Goal: Information Seeking & Learning: Learn about a topic

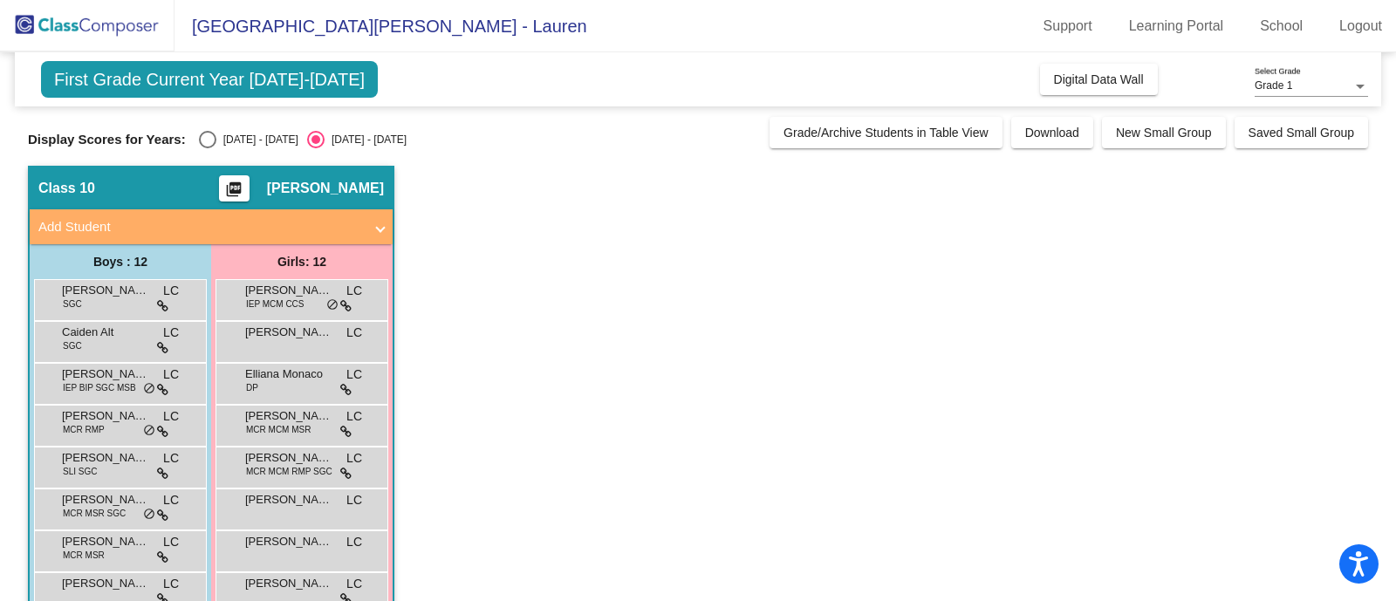
scroll to position [108, 0]
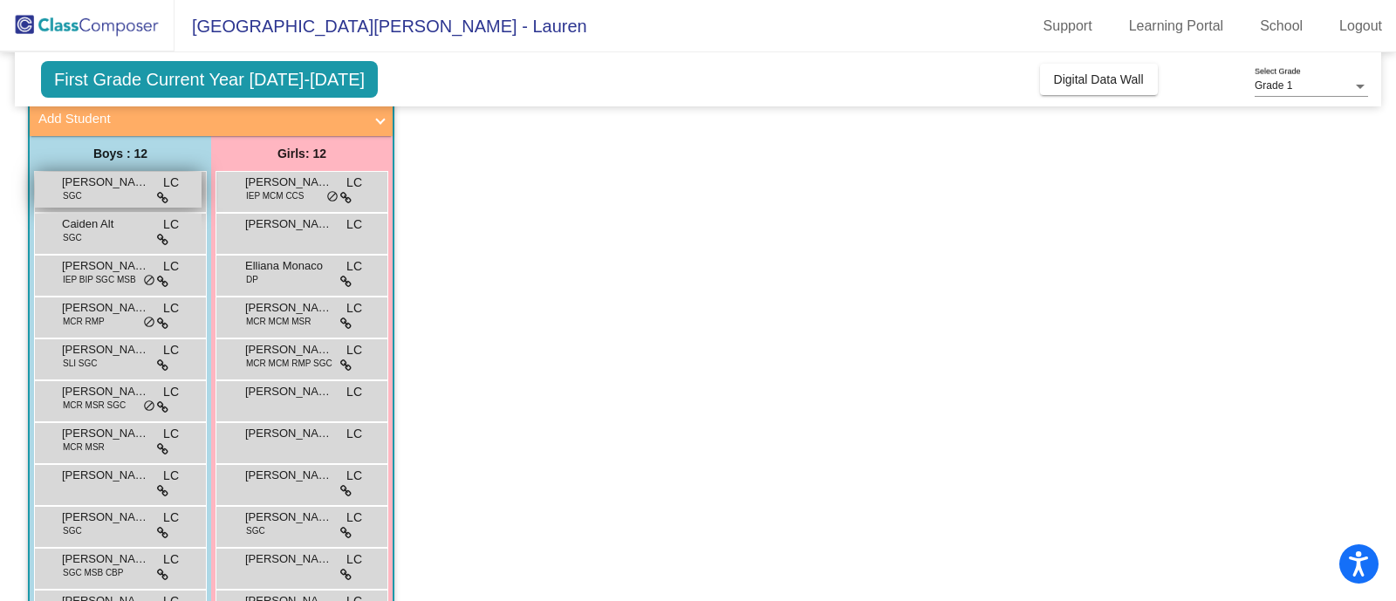
click at [92, 187] on span "[PERSON_NAME]" at bounding box center [105, 182] width 87 height 17
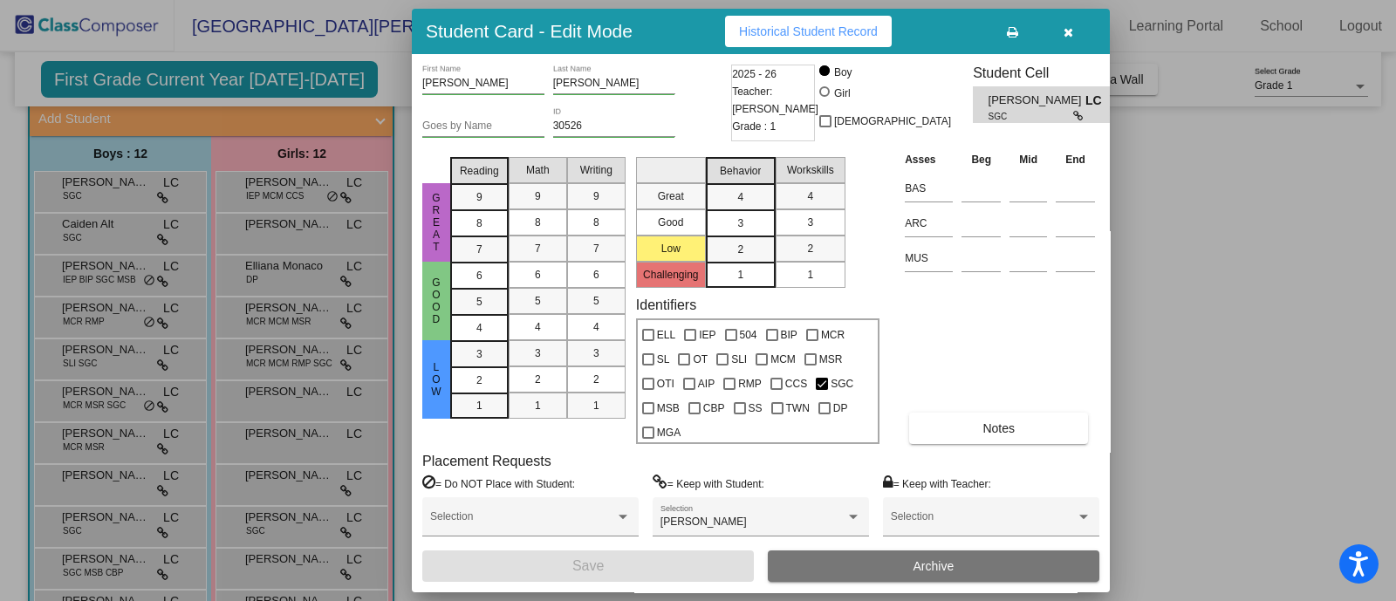
click at [1082, 28] on button "button" at bounding box center [1068, 31] width 56 height 31
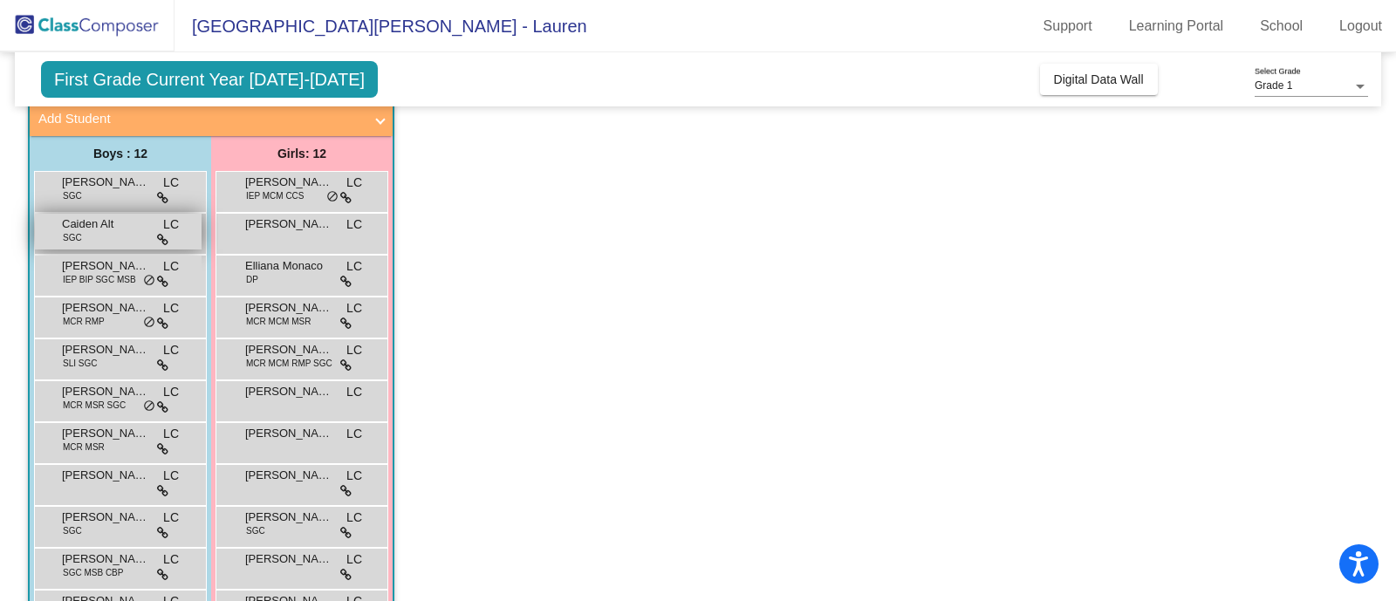
click at [134, 238] on div "Caiden Alt SGC LC lock do_not_disturb_alt" at bounding box center [118, 232] width 167 height 36
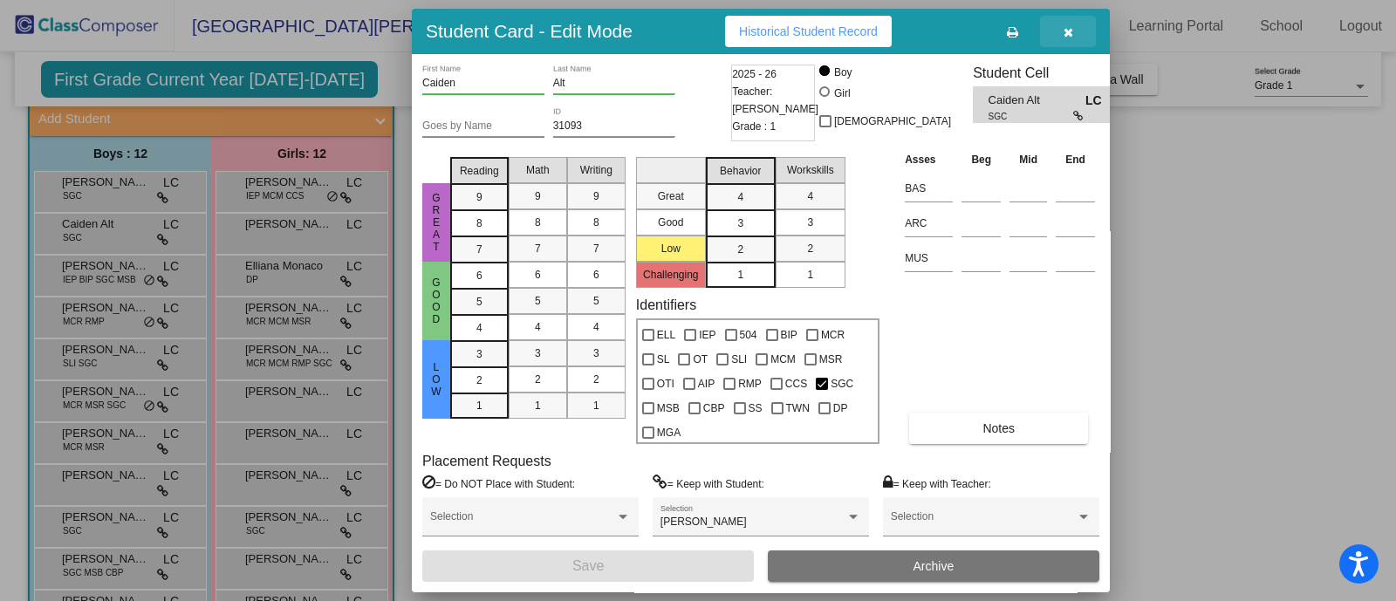
click at [1076, 16] on button "button" at bounding box center [1068, 31] width 56 height 31
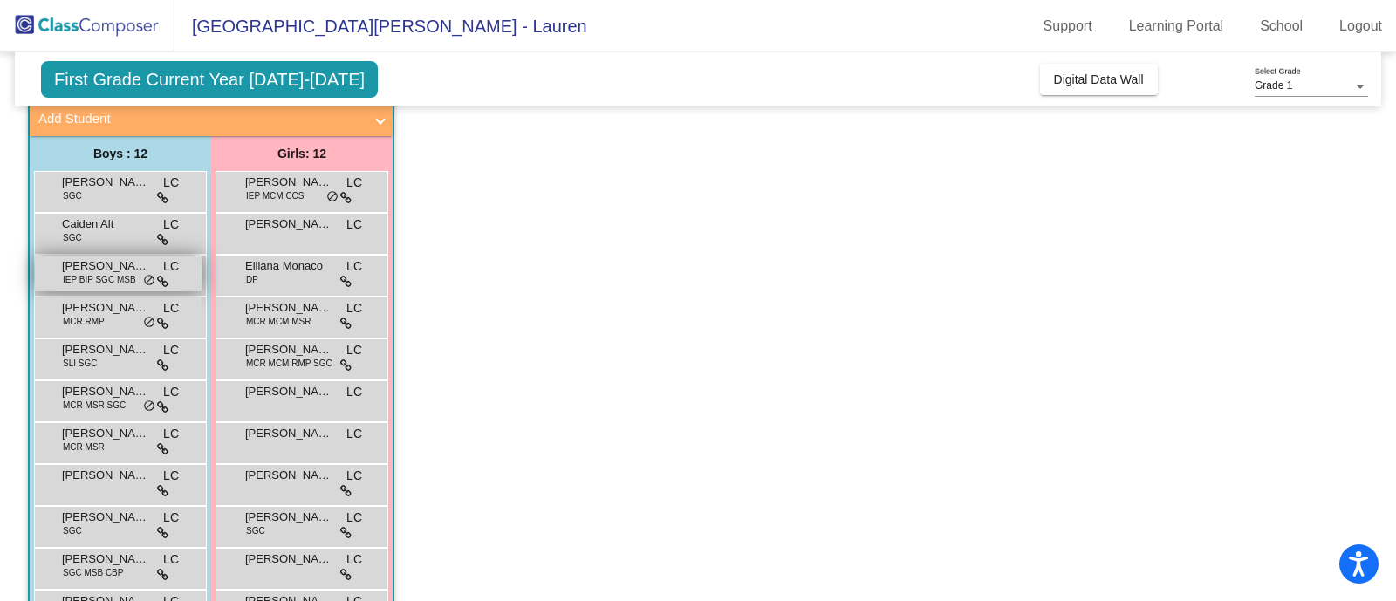
click at [118, 277] on span "IEP BIP SGC MSB" at bounding box center [99, 279] width 73 height 13
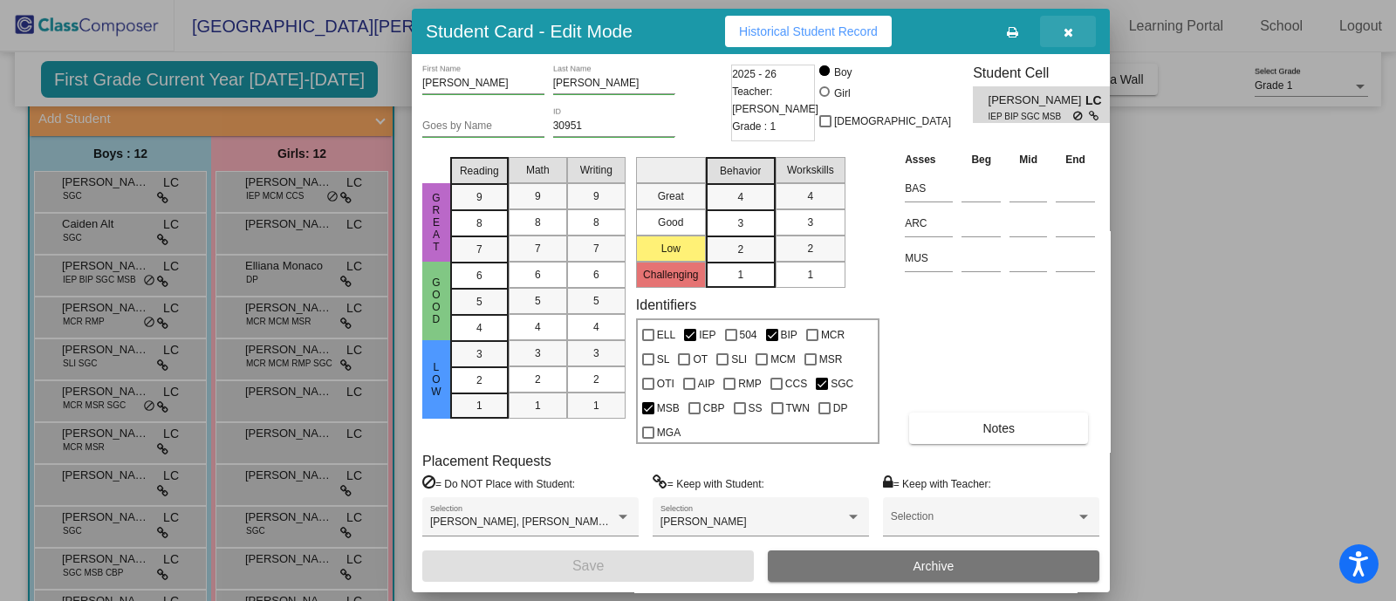
click at [1062, 24] on button "button" at bounding box center [1068, 31] width 56 height 31
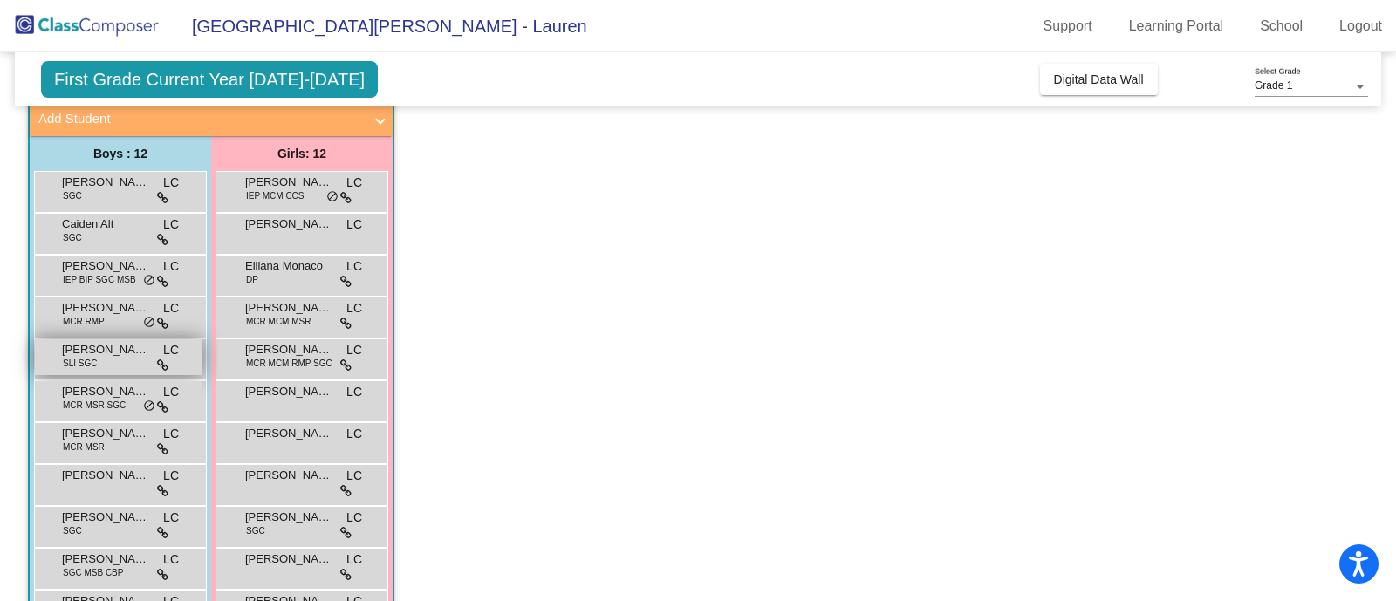
click at [79, 369] on div "[PERSON_NAME] SLI SGC LC lock do_not_disturb_alt" at bounding box center [118, 357] width 167 height 36
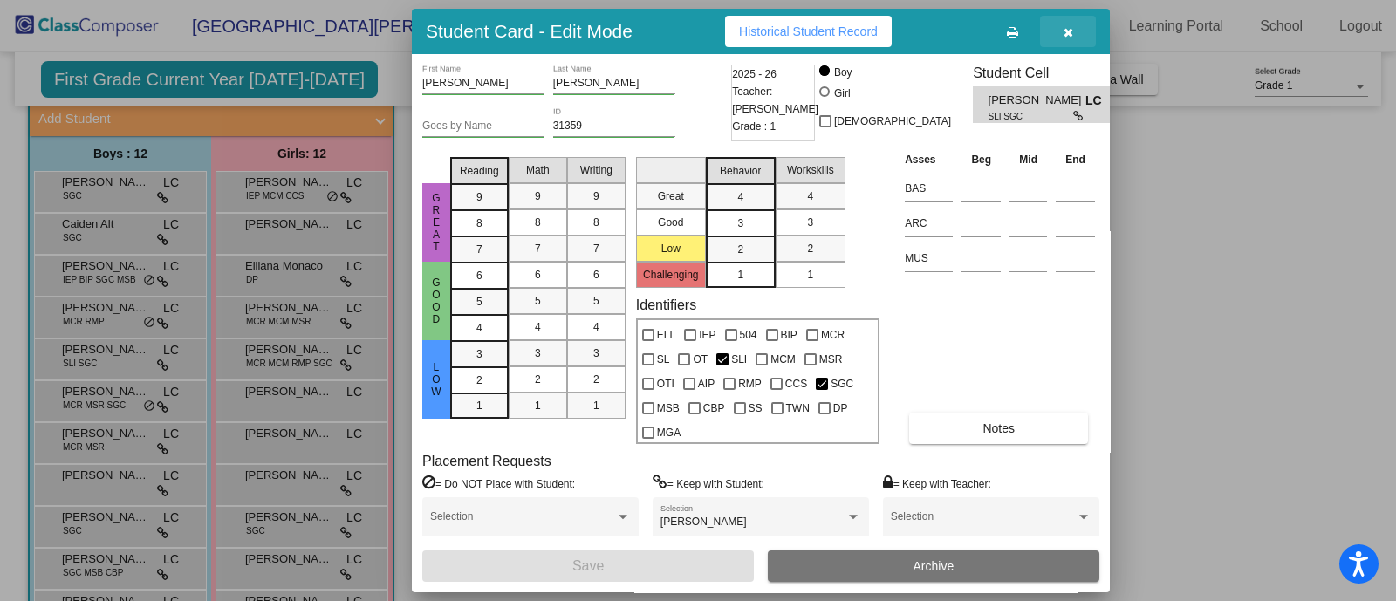
click at [1069, 28] on icon "button" at bounding box center [1069, 32] width 10 height 12
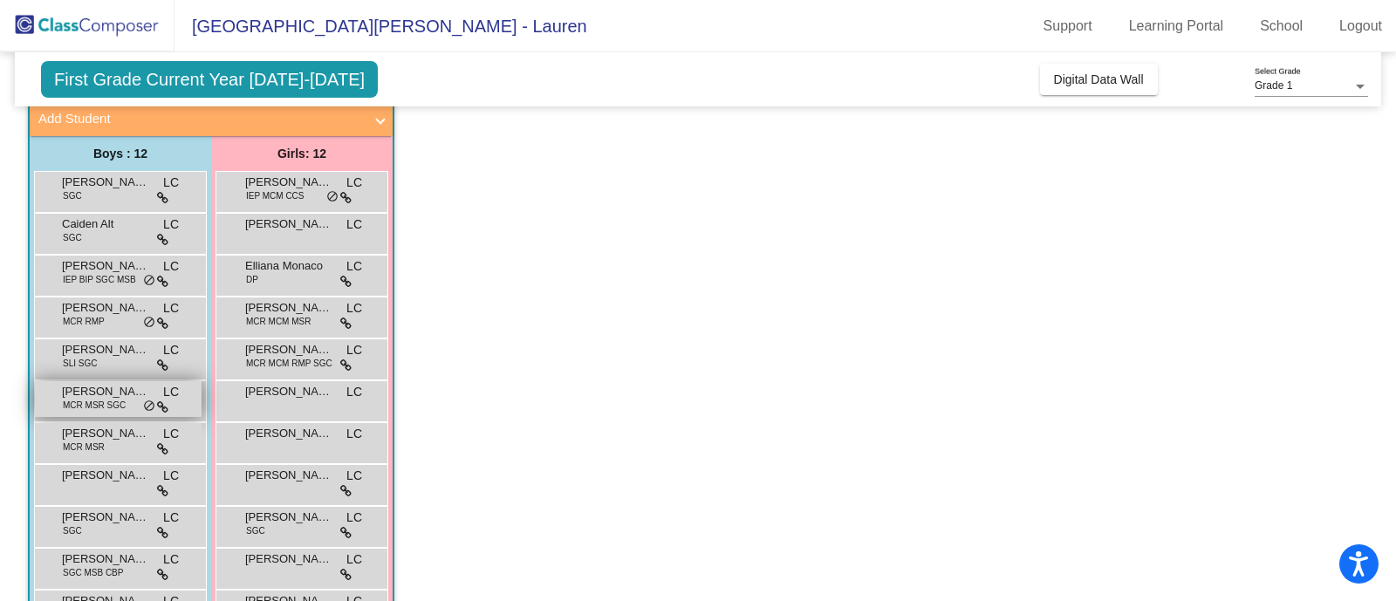
click at [90, 399] on span "MCR MSR SGC" at bounding box center [94, 405] width 63 height 13
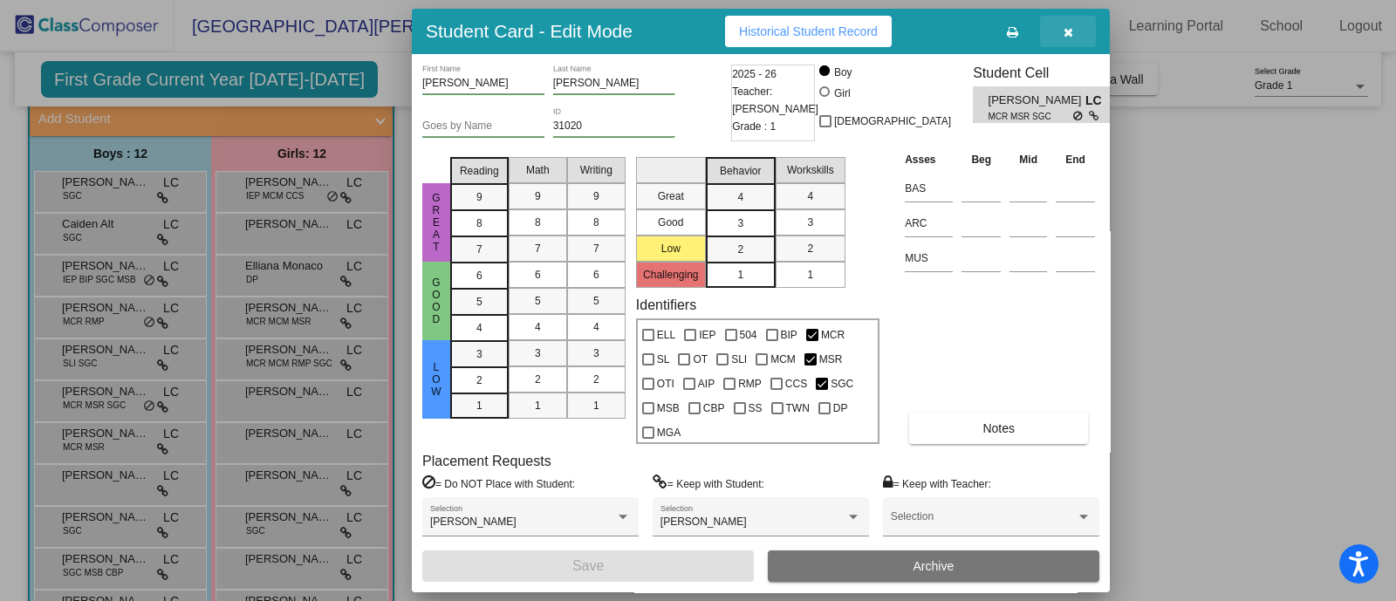
click at [1066, 31] on icon "button" at bounding box center [1069, 32] width 10 height 12
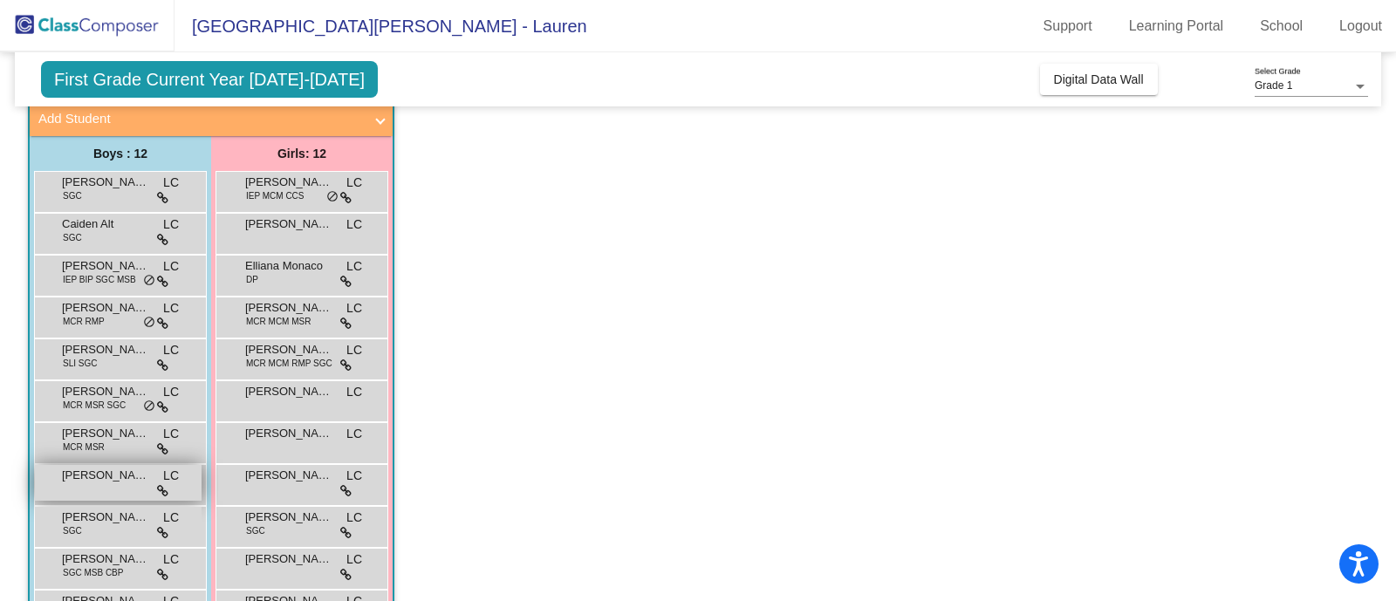
click at [106, 470] on span "[PERSON_NAME]" at bounding box center [105, 475] width 87 height 17
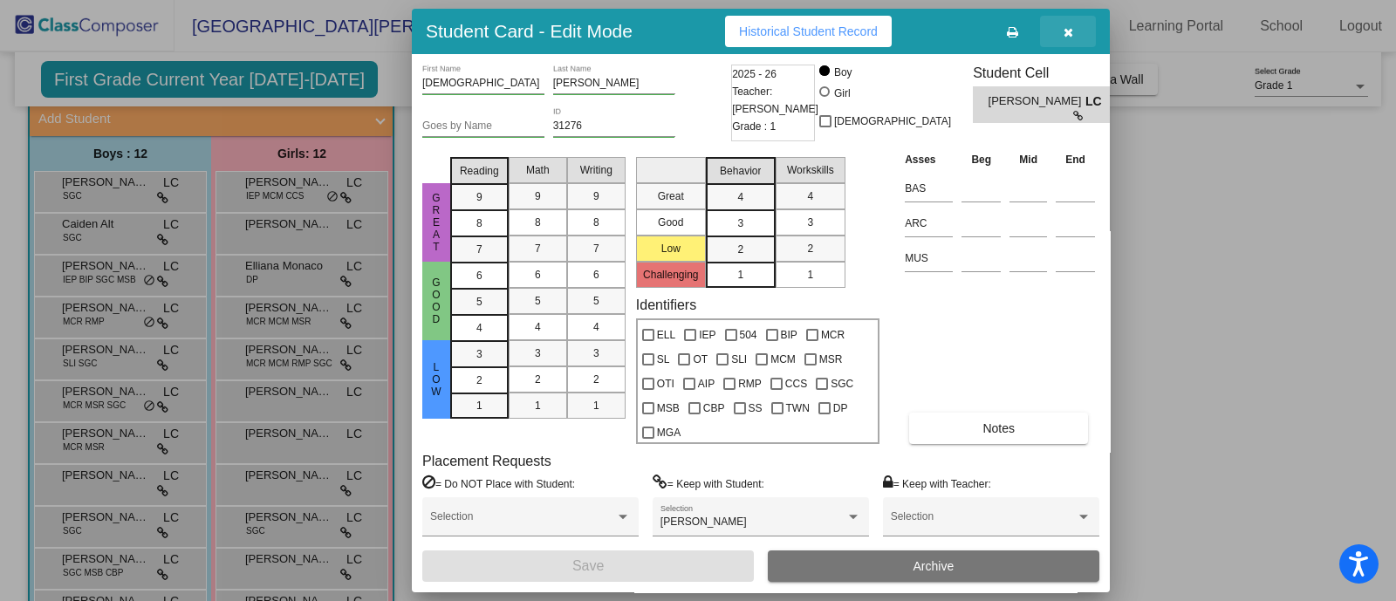
click at [1058, 28] on button "button" at bounding box center [1068, 31] width 56 height 31
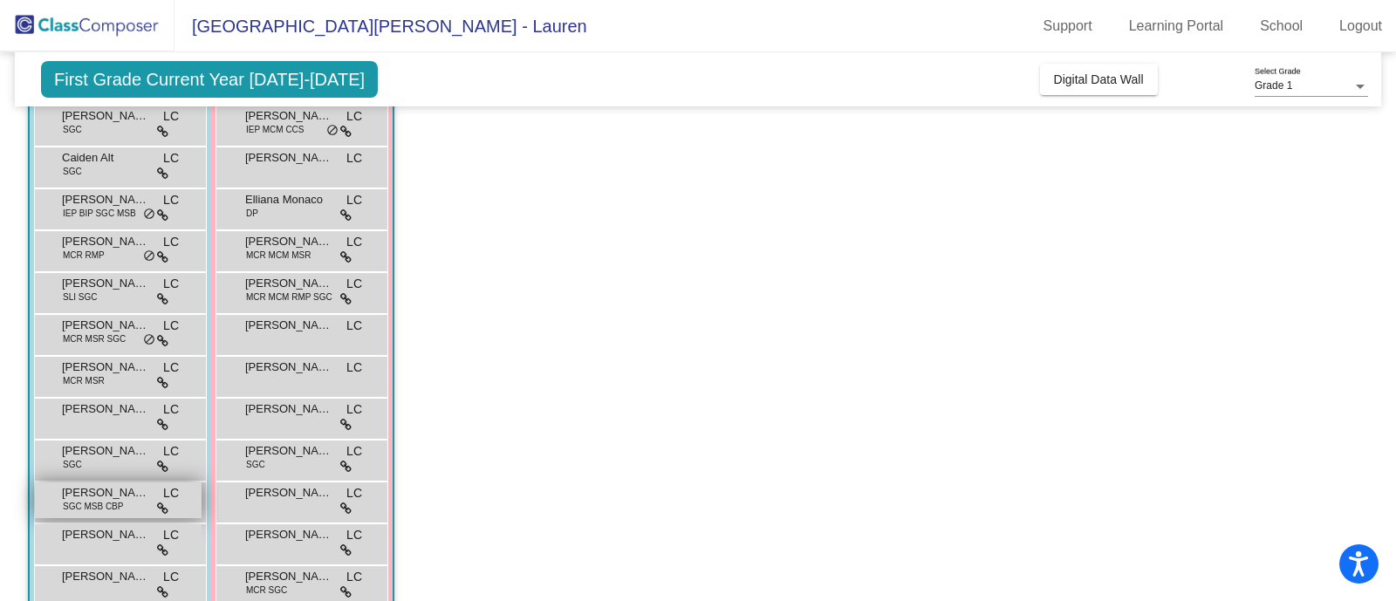
scroll to position [208, 0]
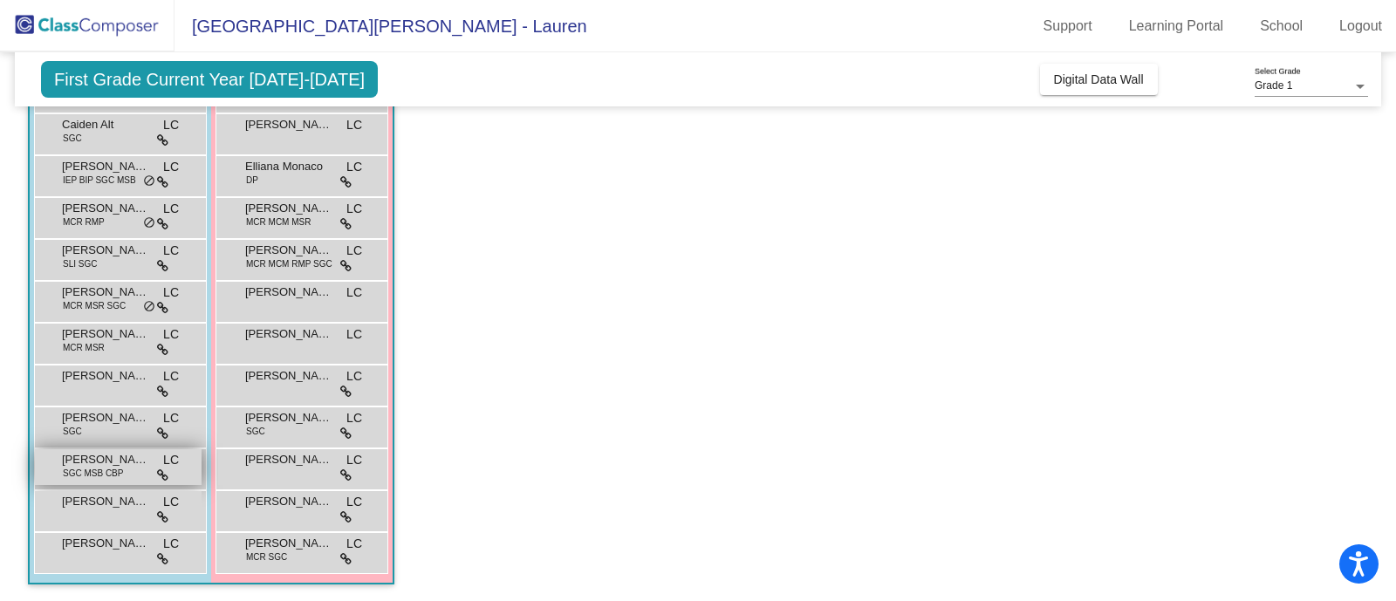
click at [96, 455] on span "[PERSON_NAME]" at bounding box center [105, 459] width 87 height 17
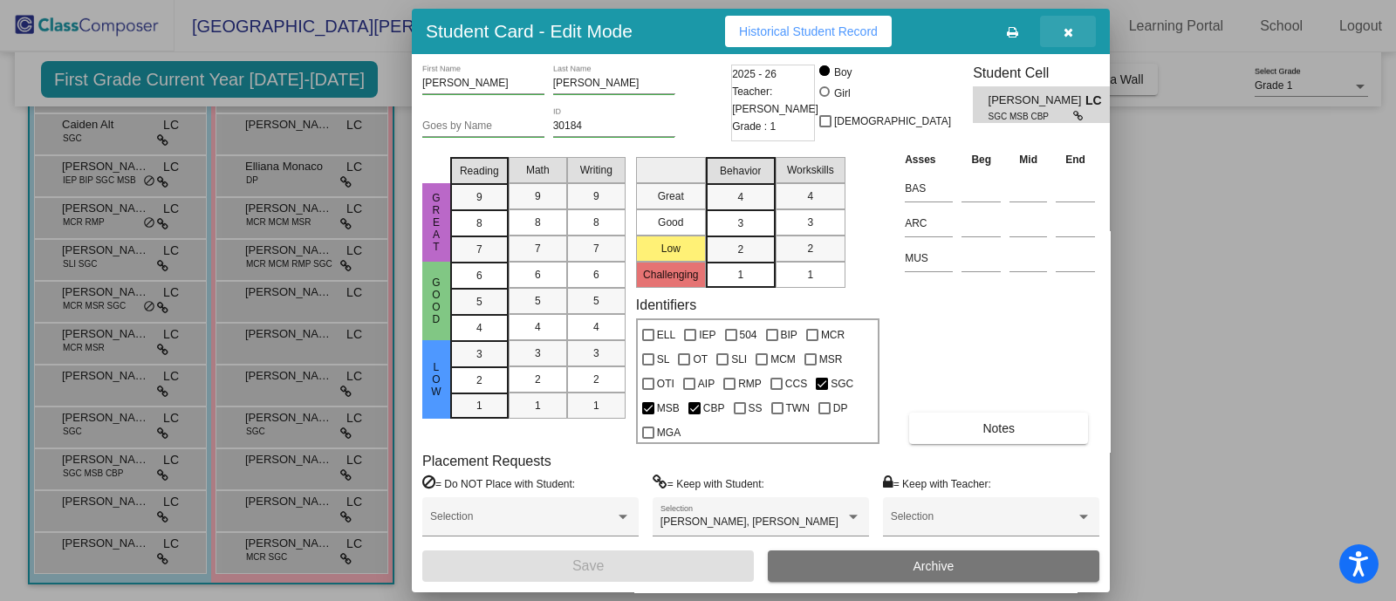
click at [1059, 22] on button "button" at bounding box center [1068, 31] width 56 height 31
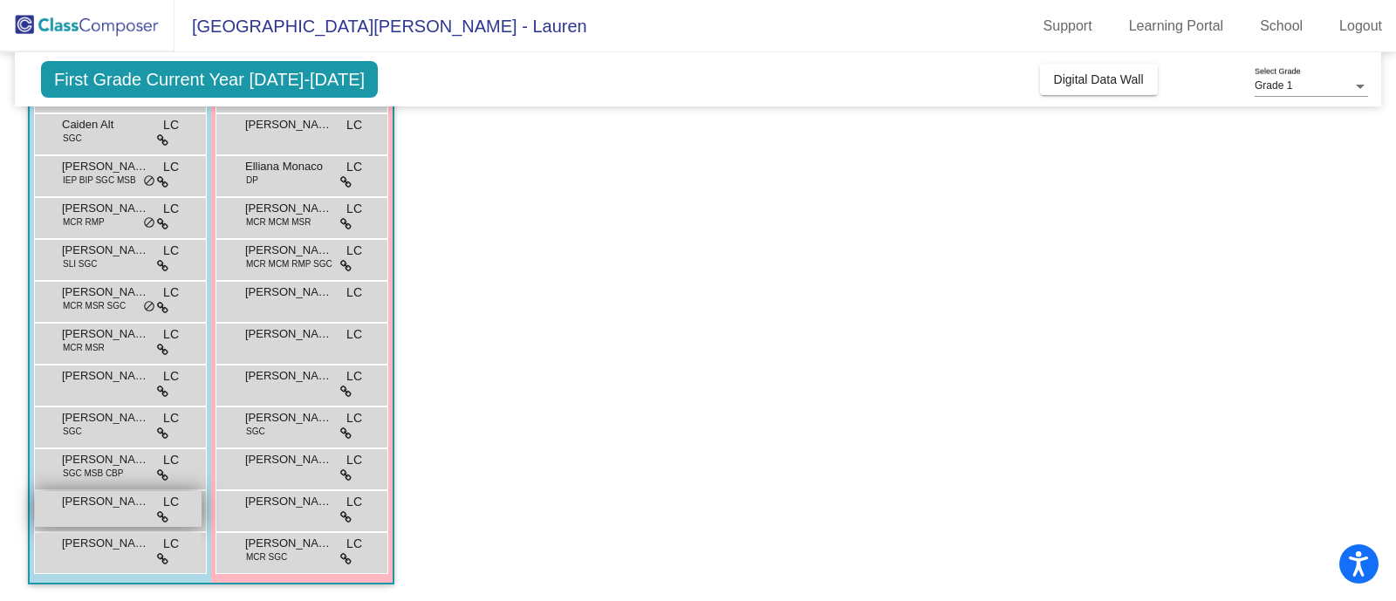
click at [71, 510] on div "[PERSON_NAME] LC lock do_not_disturb_alt" at bounding box center [118, 509] width 167 height 36
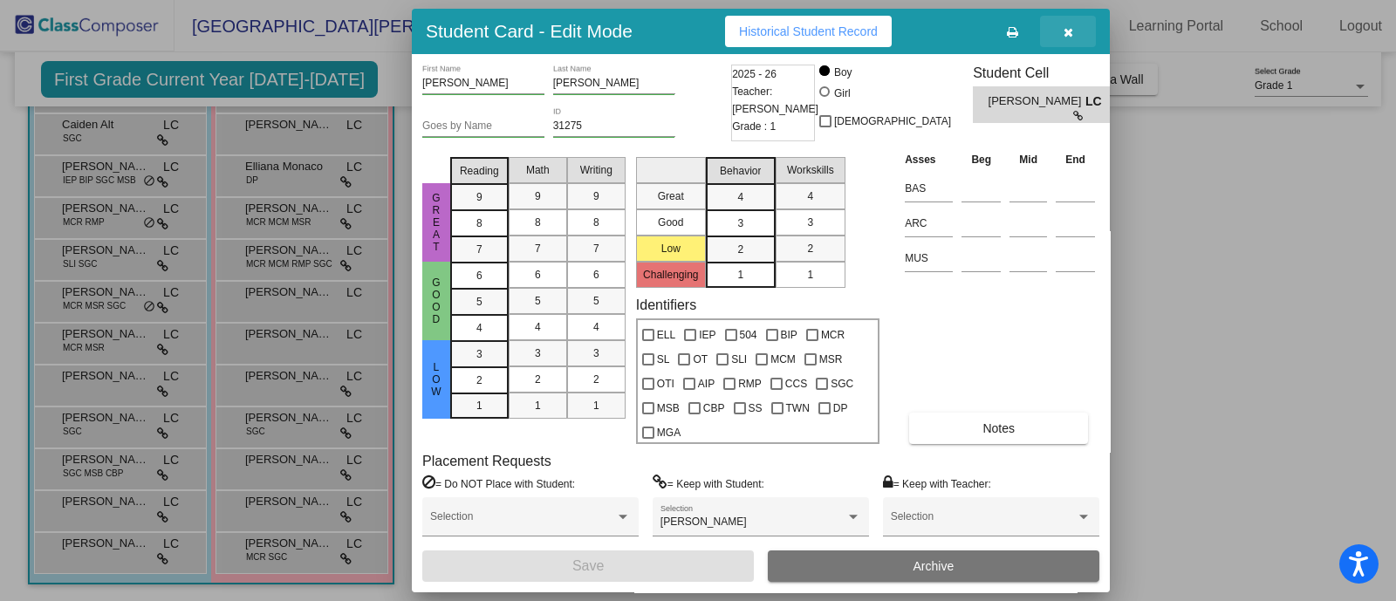
click at [1062, 43] on button "button" at bounding box center [1068, 31] width 56 height 31
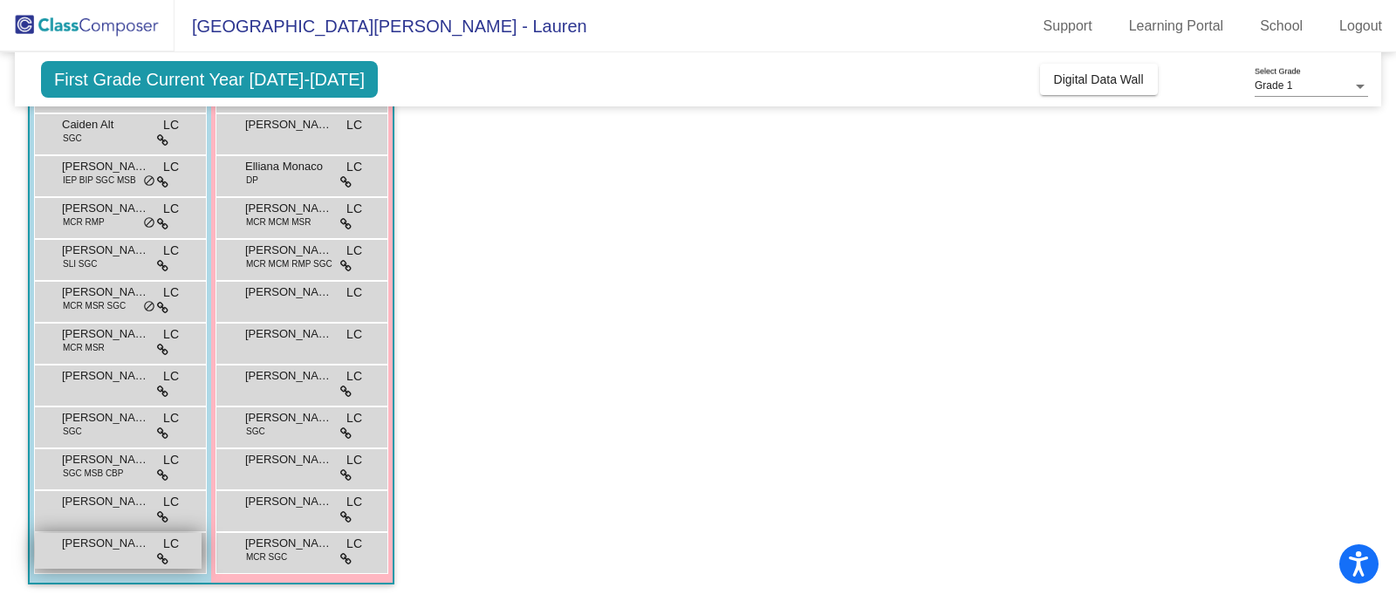
click at [113, 552] on div "[PERSON_NAME] LC lock do_not_disturb_alt" at bounding box center [118, 551] width 167 height 36
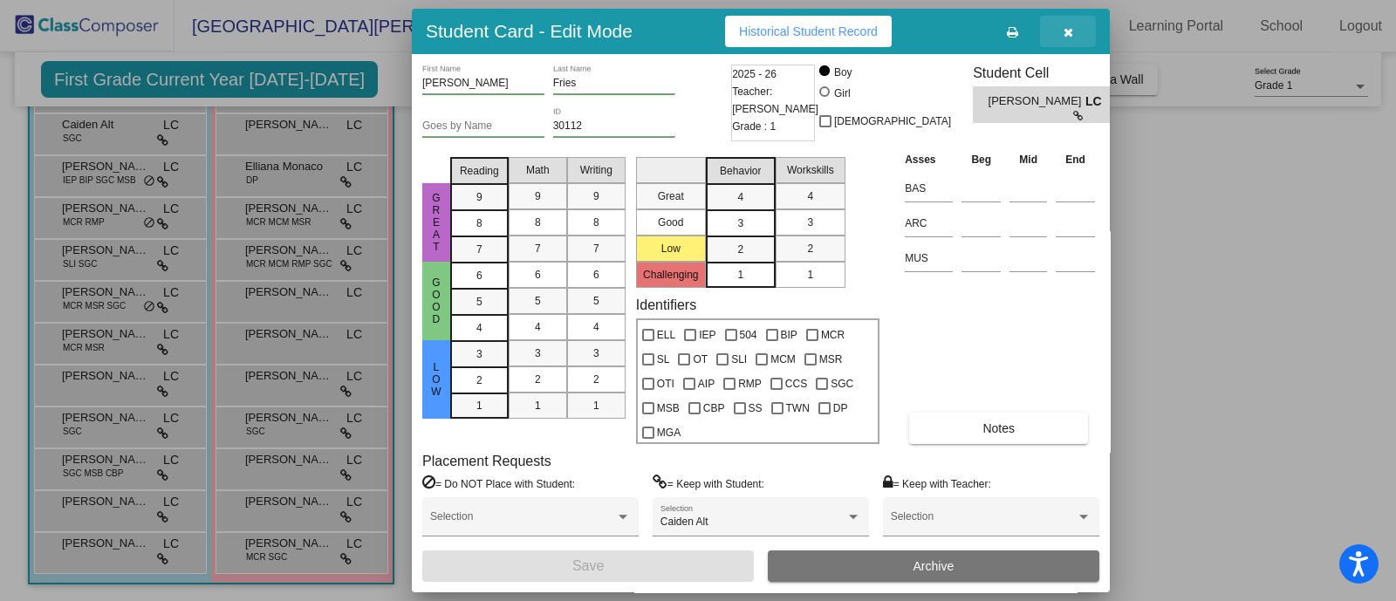
click at [1073, 38] on button "button" at bounding box center [1068, 31] width 56 height 31
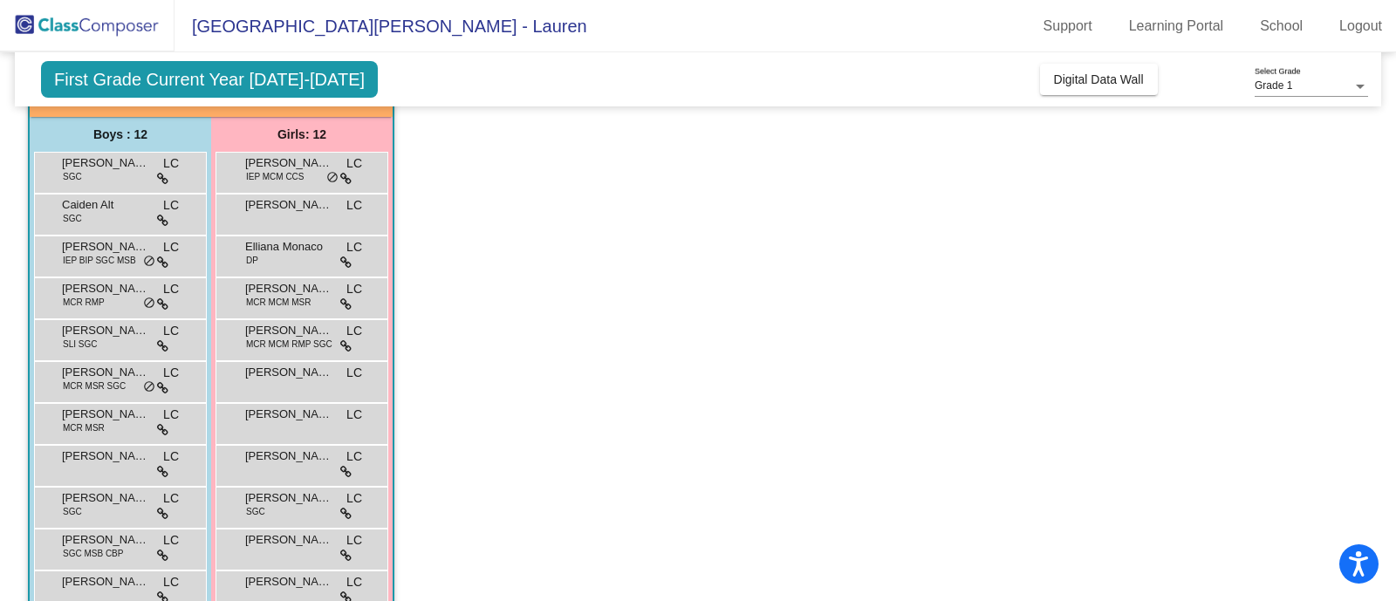
scroll to position [99, 0]
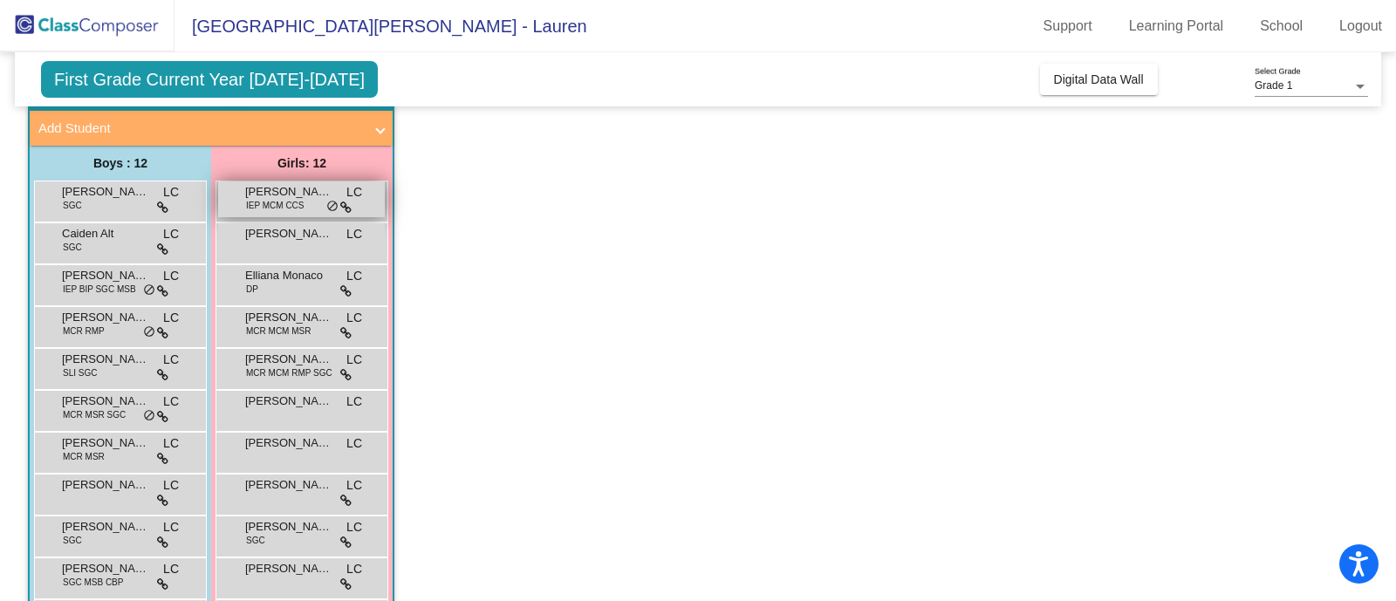
click at [298, 202] on span "IEP MCM CCS" at bounding box center [275, 205] width 58 height 13
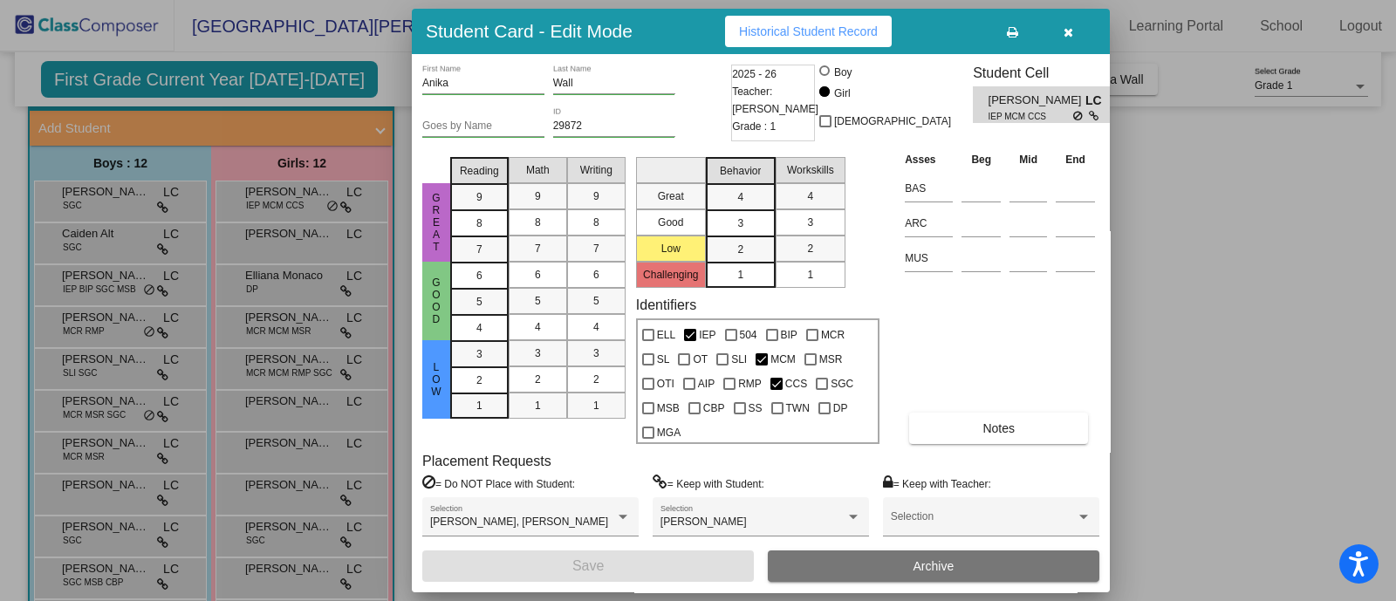
click at [1078, 21] on button "button" at bounding box center [1068, 31] width 56 height 31
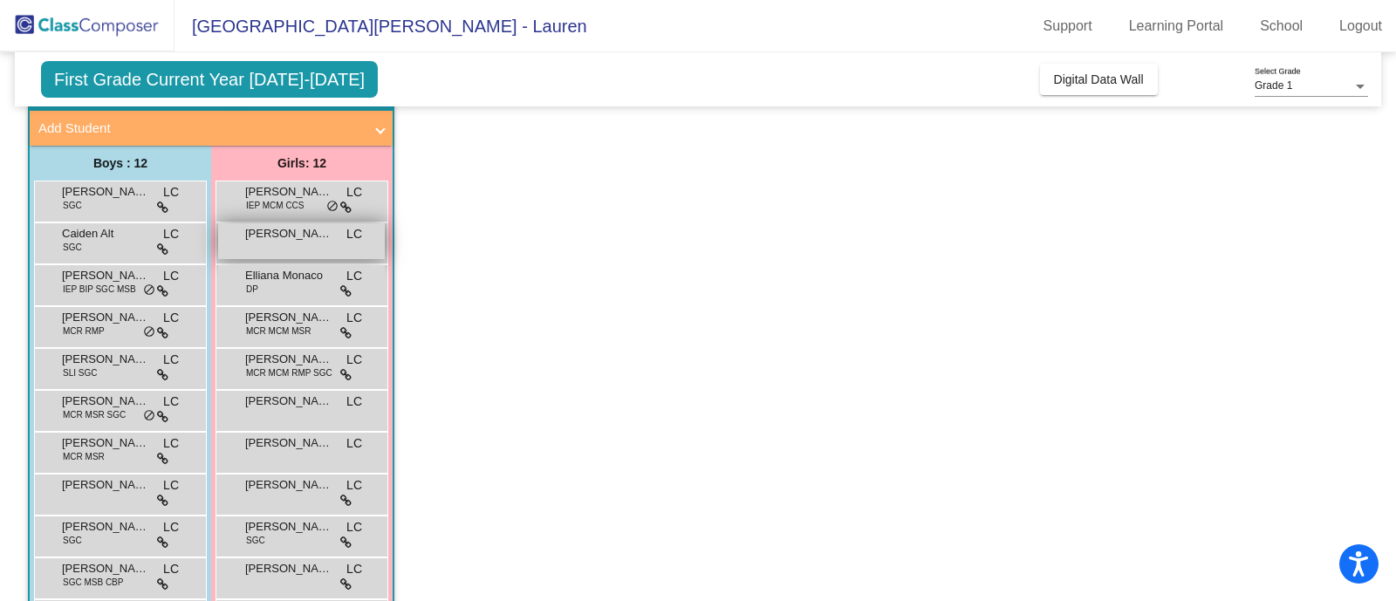
click at [230, 254] on div "[PERSON_NAME] LC lock do_not_disturb_alt" at bounding box center [301, 241] width 167 height 36
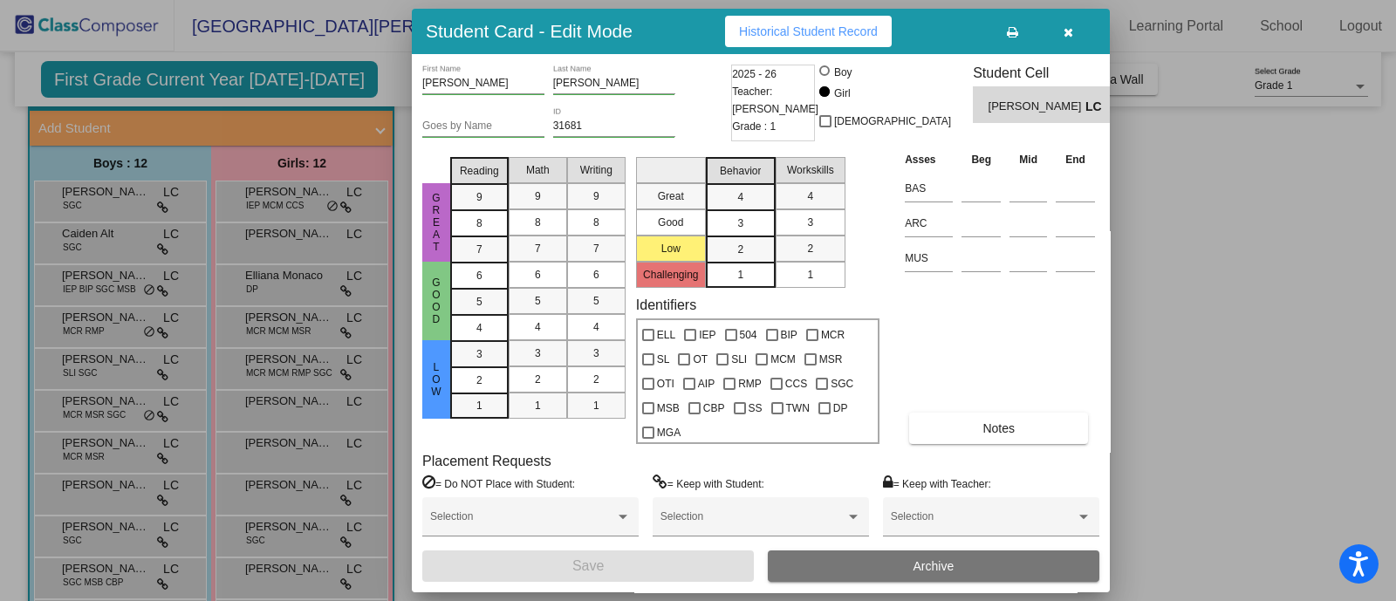
click at [1065, 38] on icon "button" at bounding box center [1069, 32] width 10 height 12
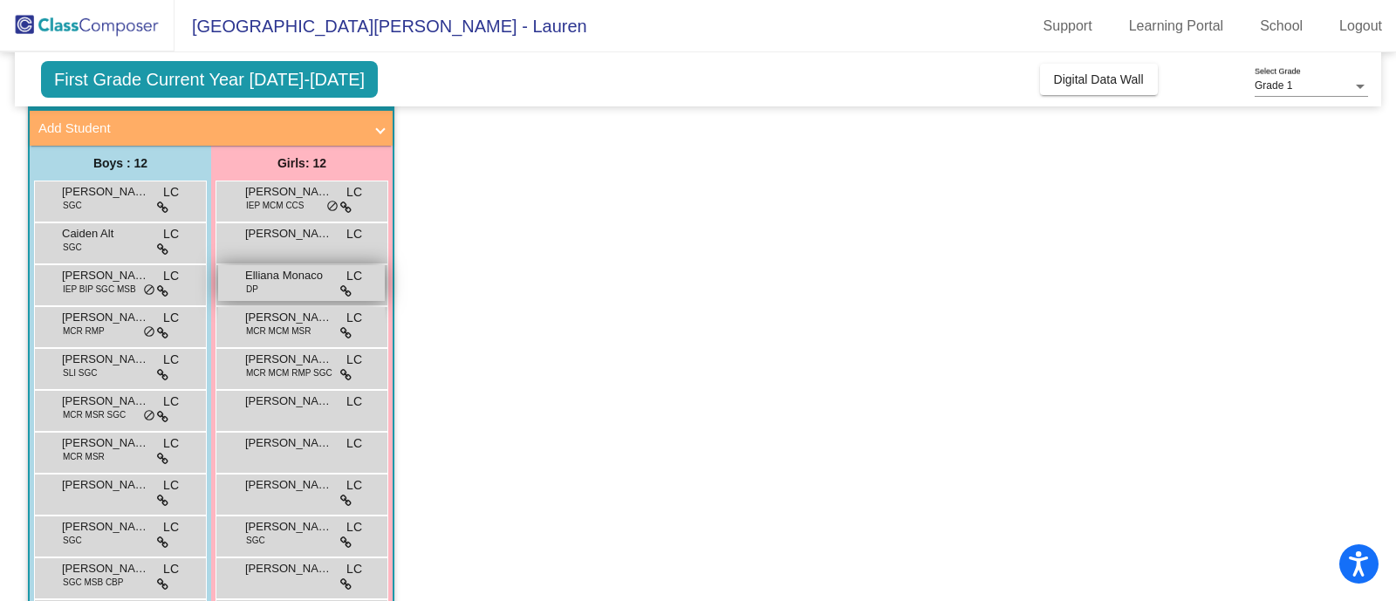
click at [301, 265] on div "Elliana Monaco DP LC lock do_not_disturb_alt" at bounding box center [301, 283] width 167 height 36
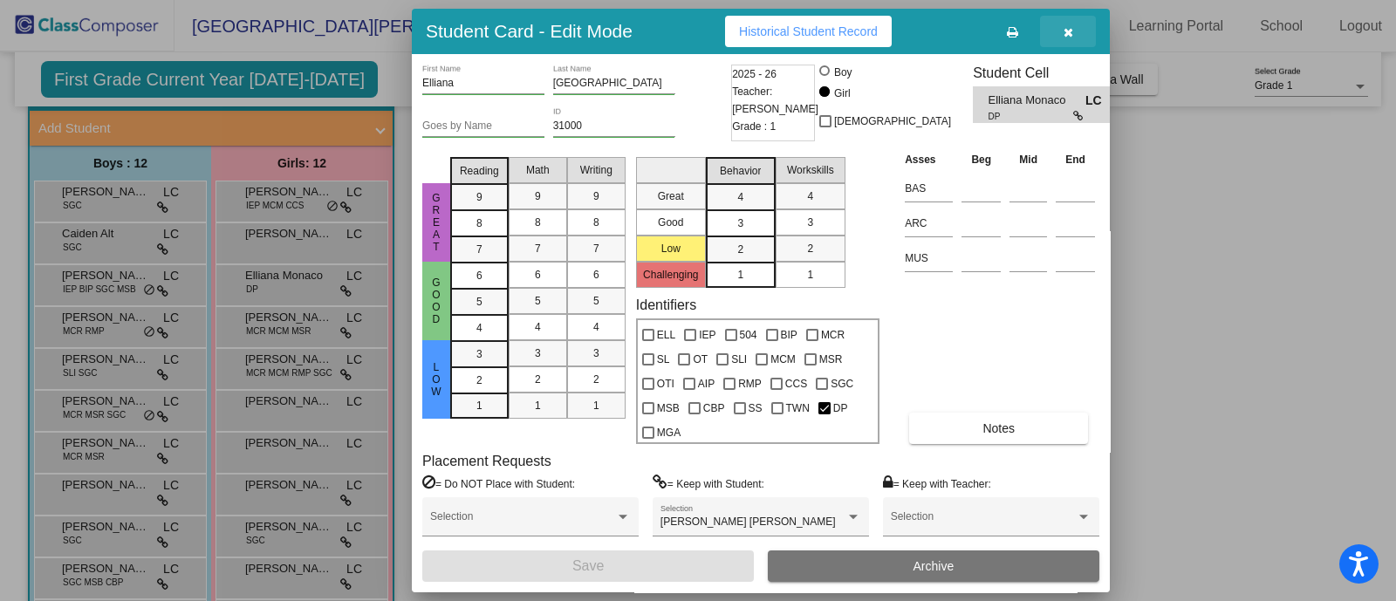
click at [1065, 29] on icon "button" at bounding box center [1069, 32] width 10 height 12
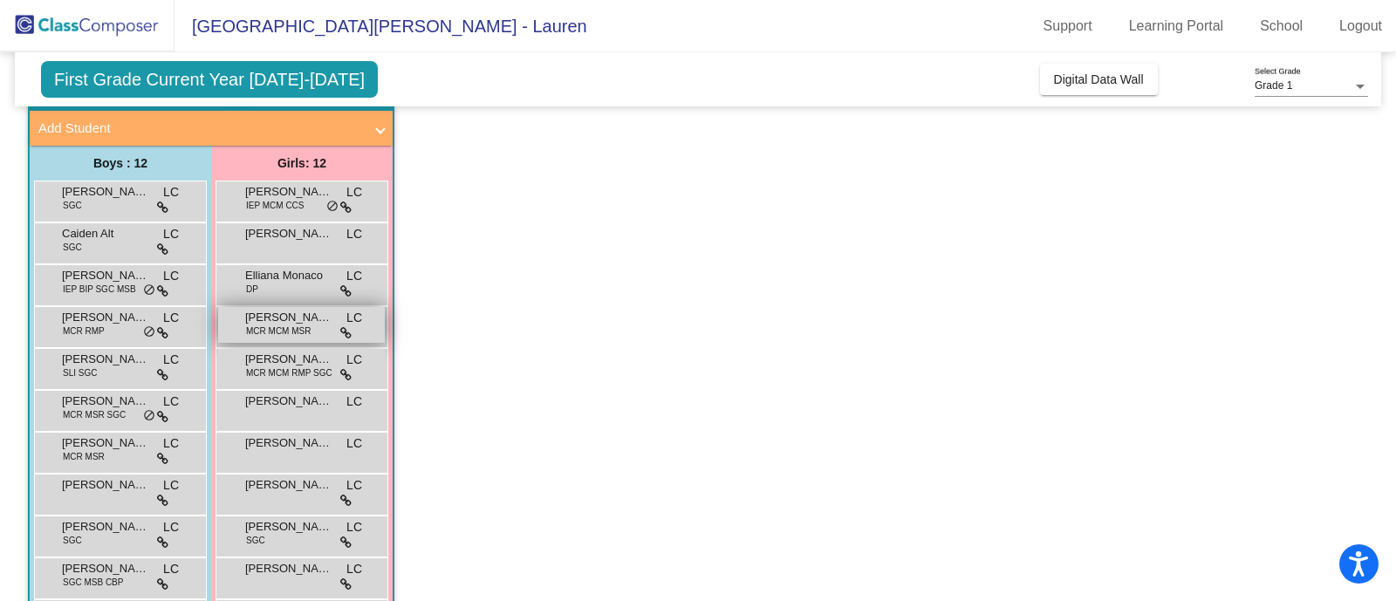
click at [281, 325] on span "MCR MCM MSR" at bounding box center [278, 331] width 65 height 13
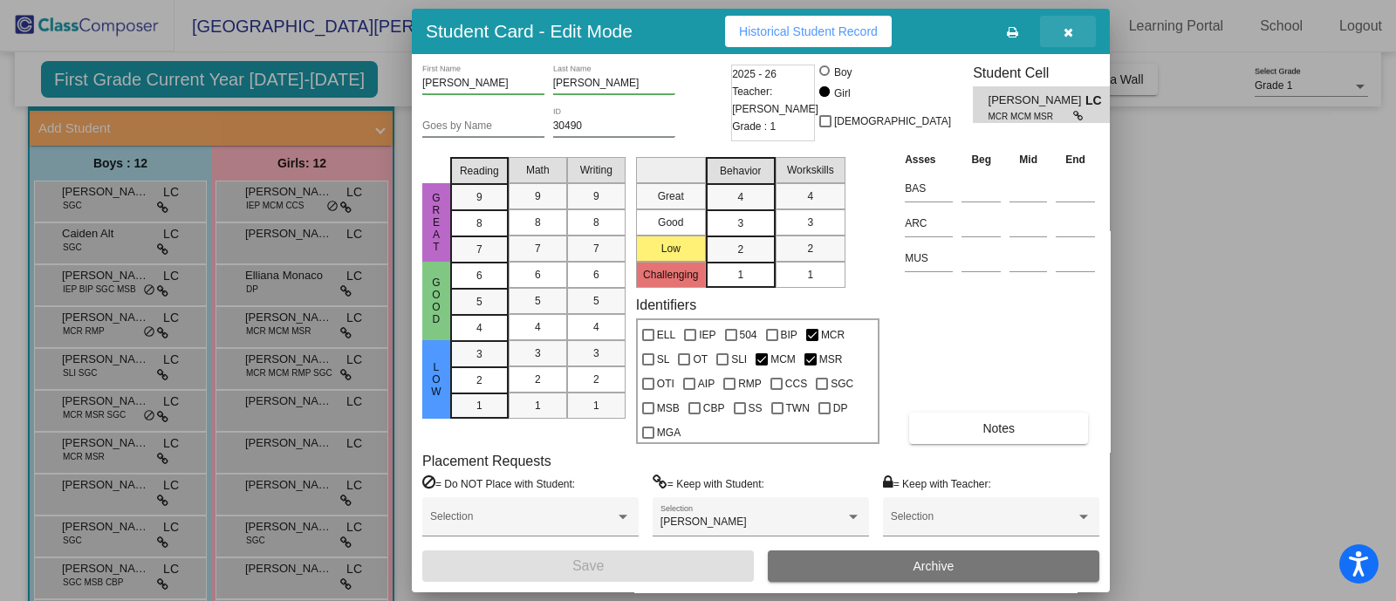
click at [1056, 36] on button "button" at bounding box center [1068, 31] width 56 height 31
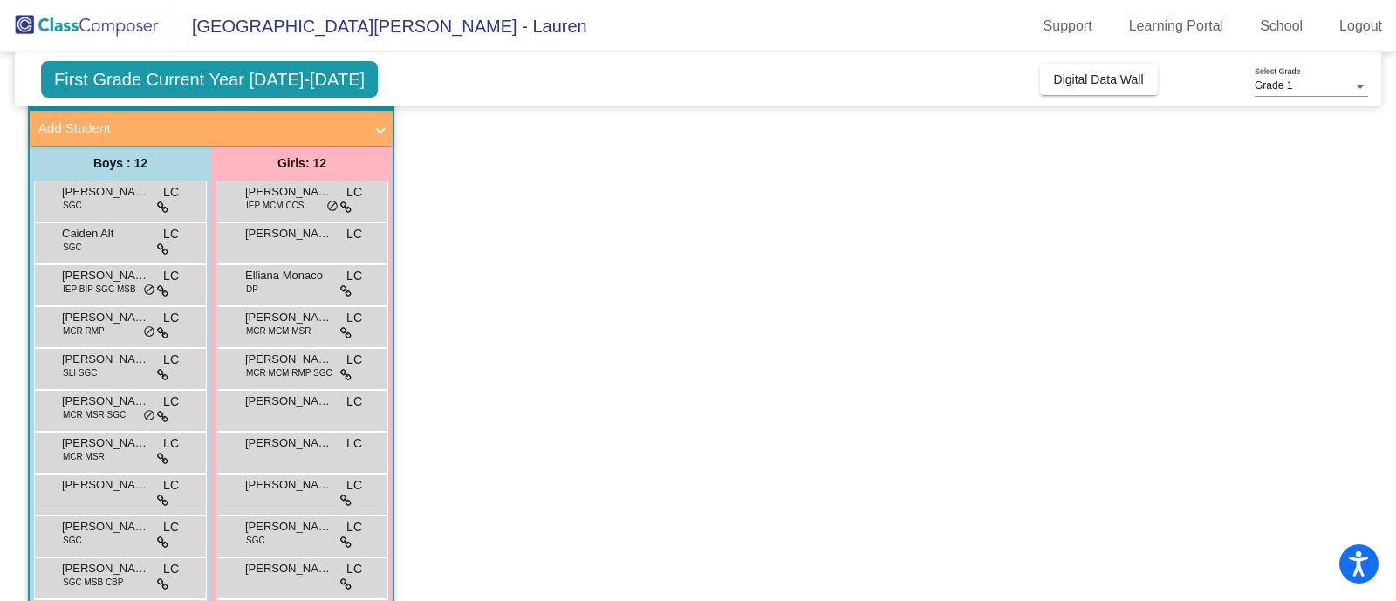
click at [301, 384] on div "[PERSON_NAME] MCR MCM RMP SGC LC lock do_not_disturb_alt" at bounding box center [302, 369] width 173 height 42
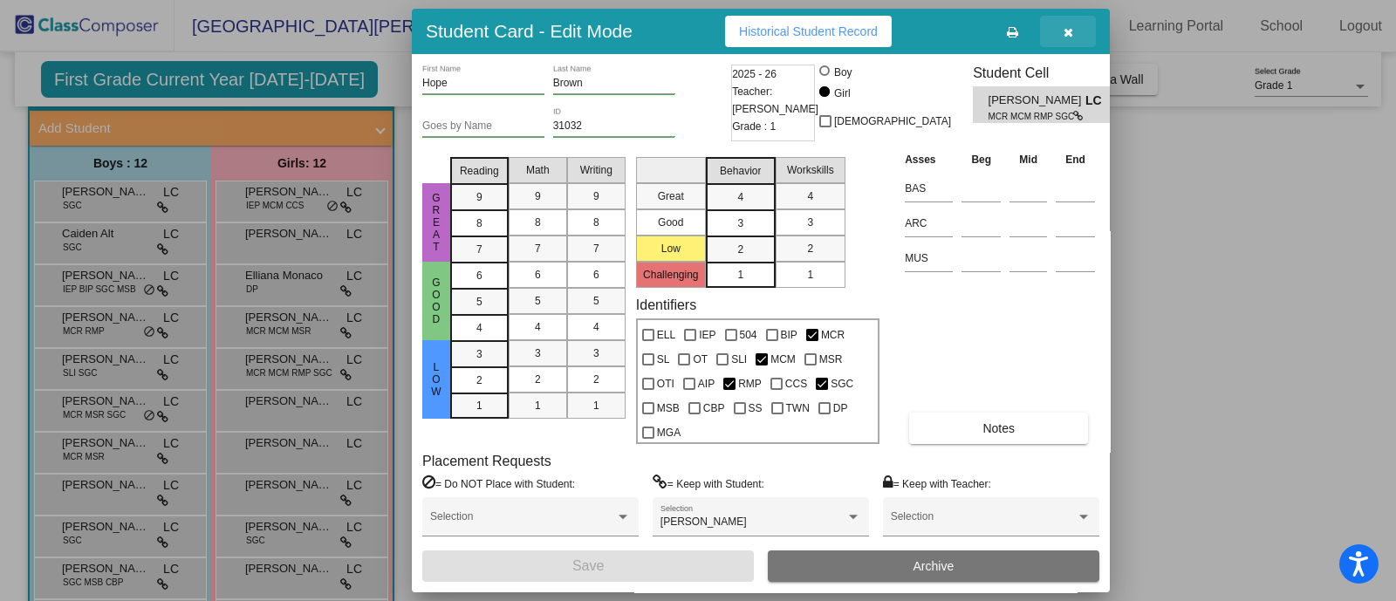
click at [1060, 39] on button "button" at bounding box center [1068, 31] width 56 height 31
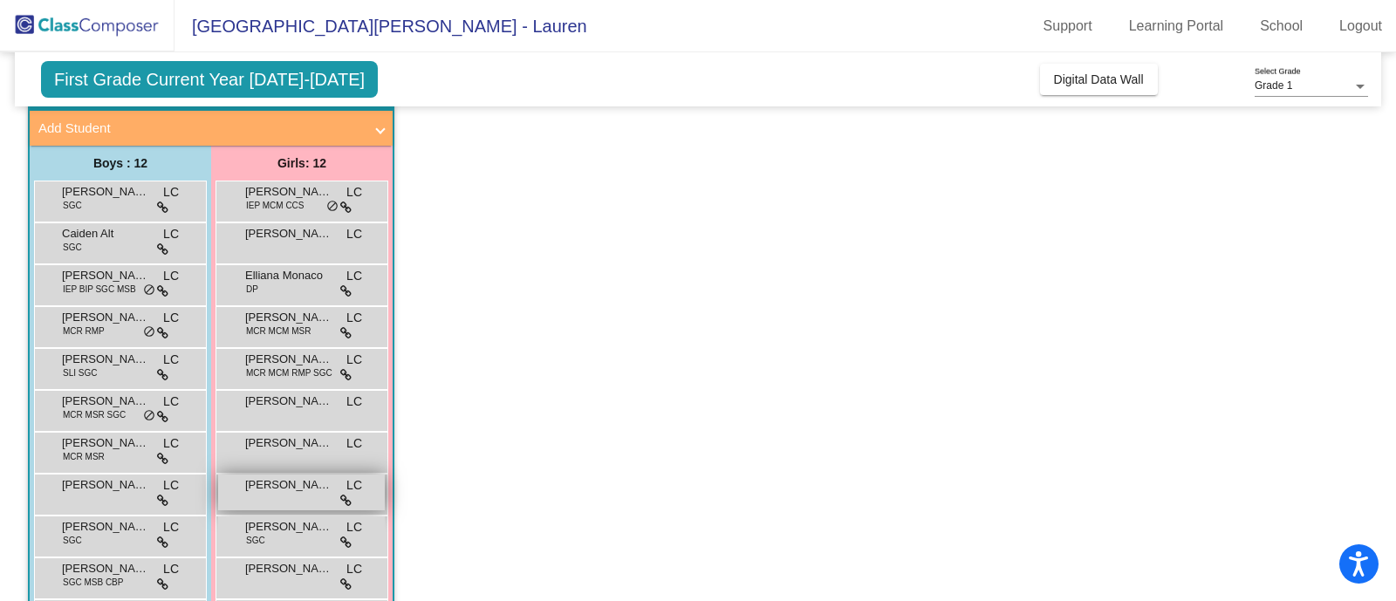
click at [289, 492] on div "[PERSON_NAME] [PERSON_NAME] lock do_not_disturb_alt" at bounding box center [301, 493] width 167 height 36
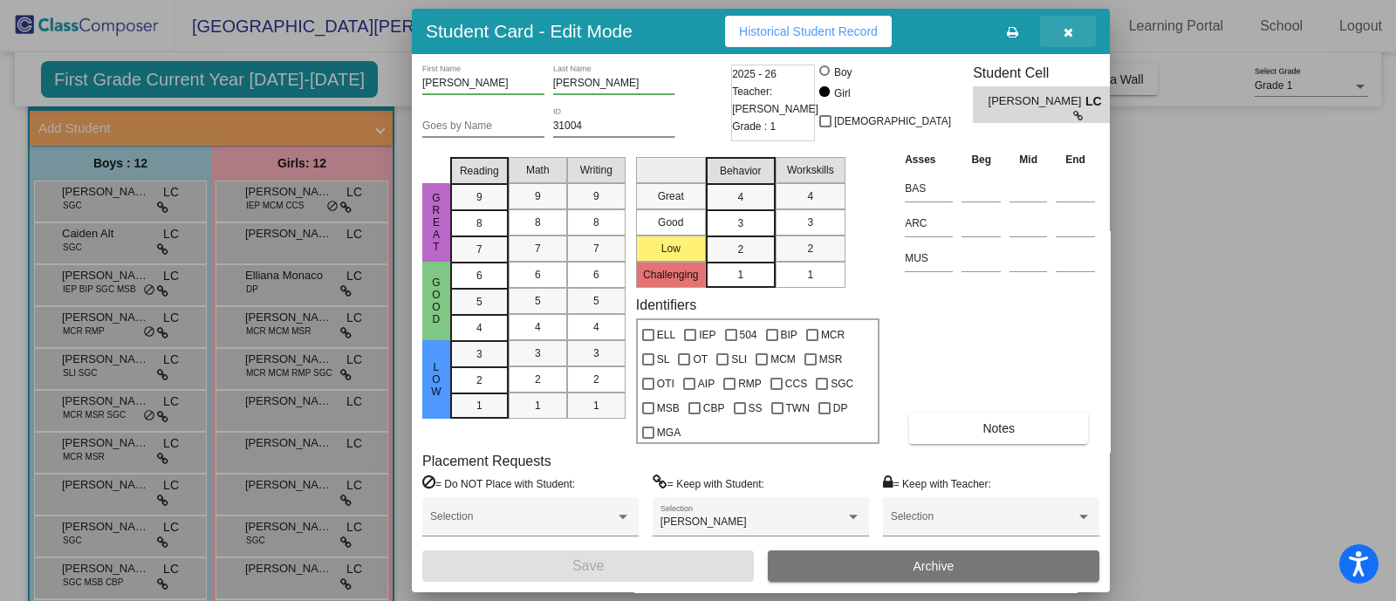
click at [1079, 32] on button "button" at bounding box center [1068, 31] width 56 height 31
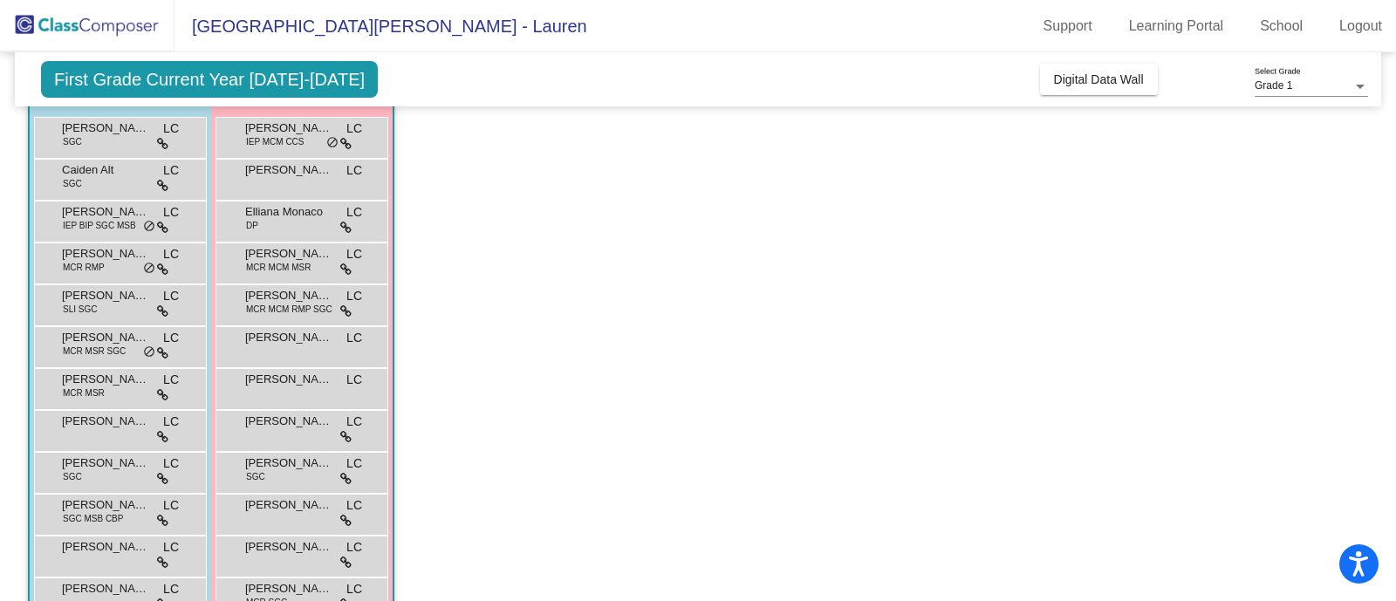
scroll to position [208, 0]
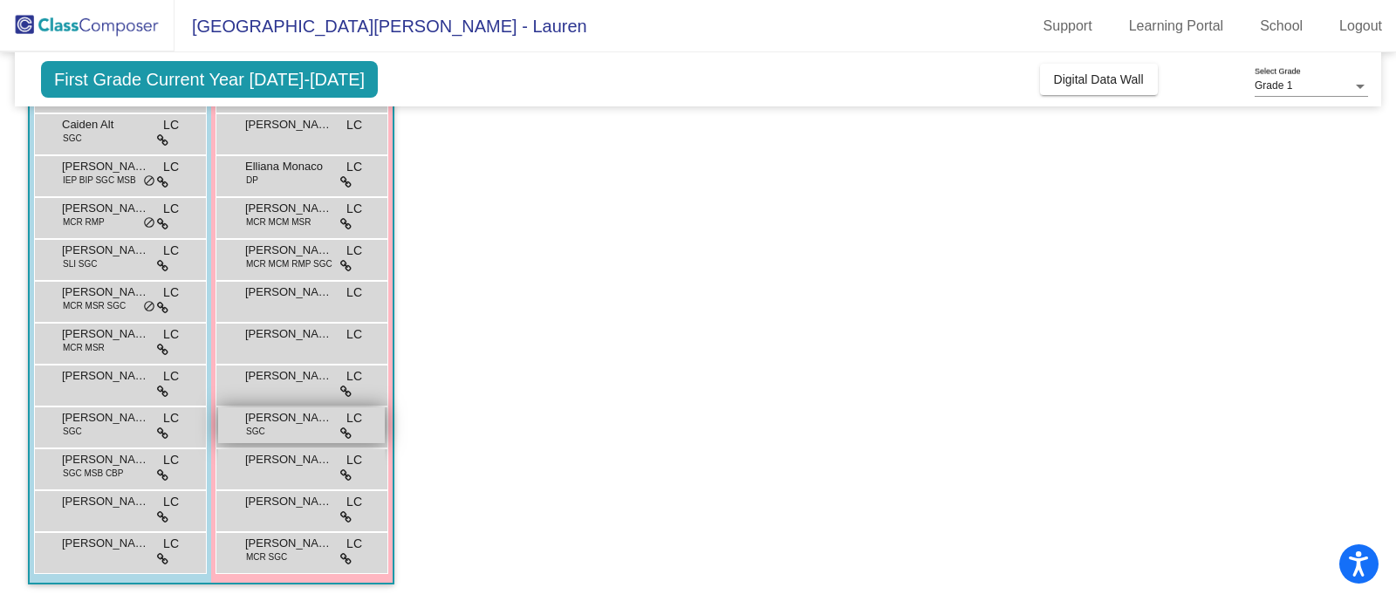
click at [245, 421] on span "[PERSON_NAME] [PERSON_NAME]" at bounding box center [288, 417] width 87 height 17
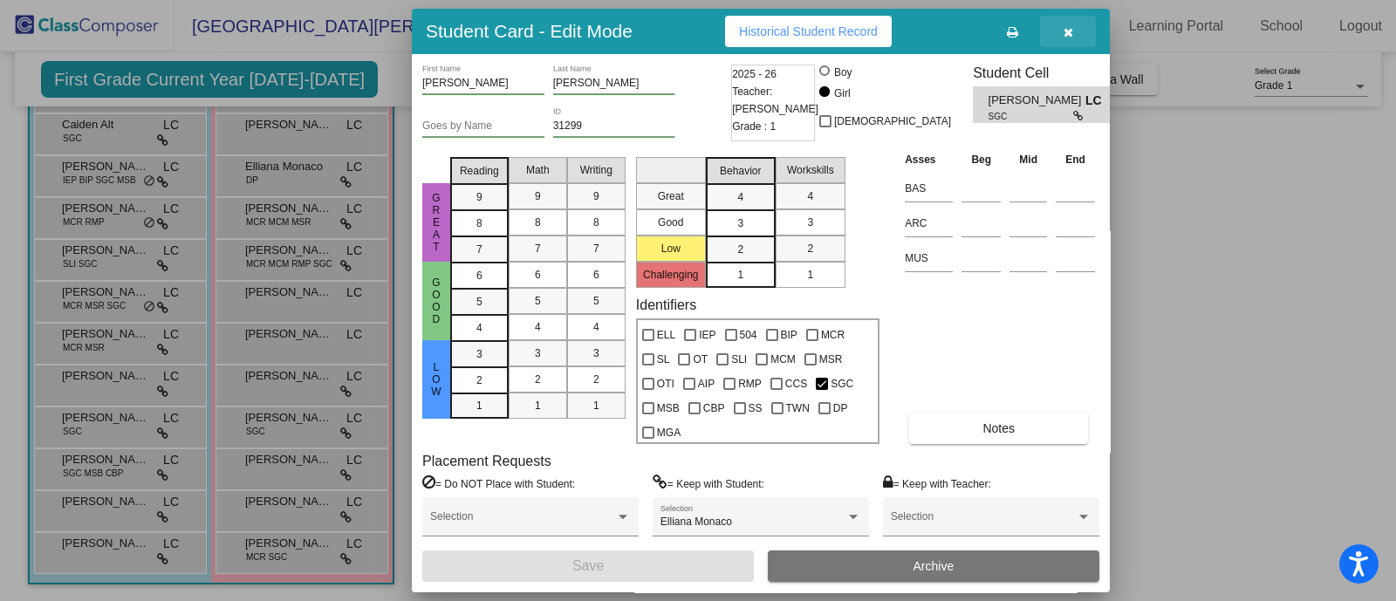
click at [1071, 28] on icon "button" at bounding box center [1069, 32] width 10 height 12
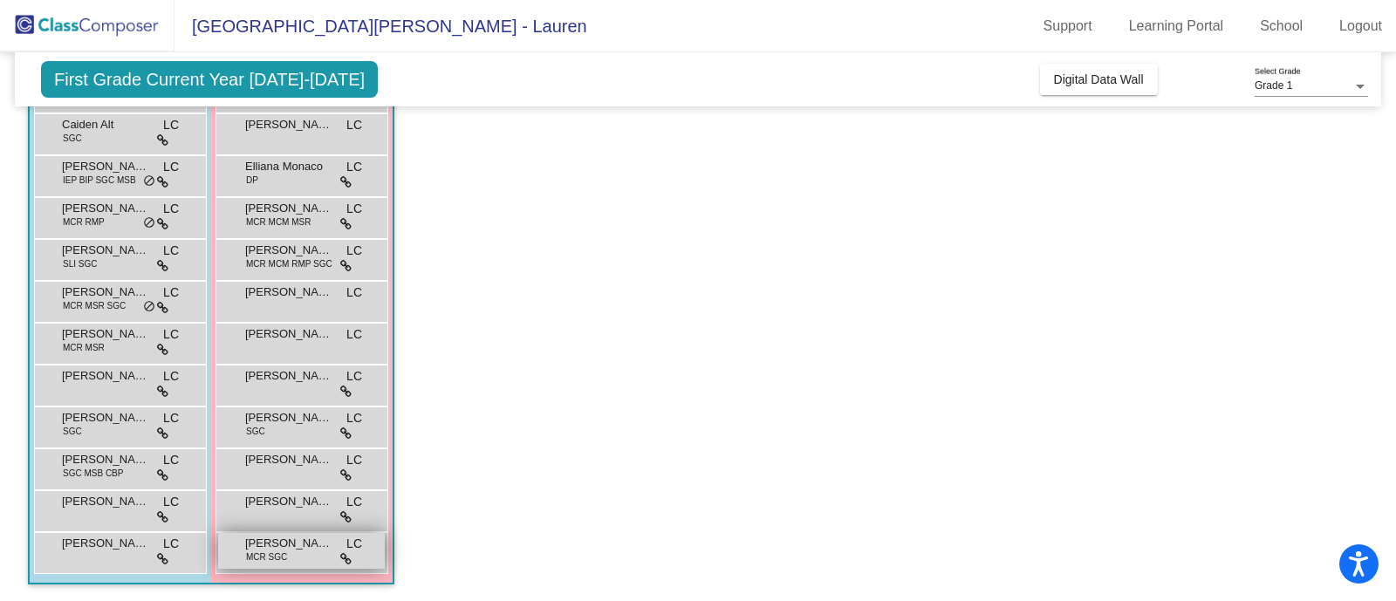
click at [261, 538] on span "[PERSON_NAME]" at bounding box center [288, 543] width 87 height 17
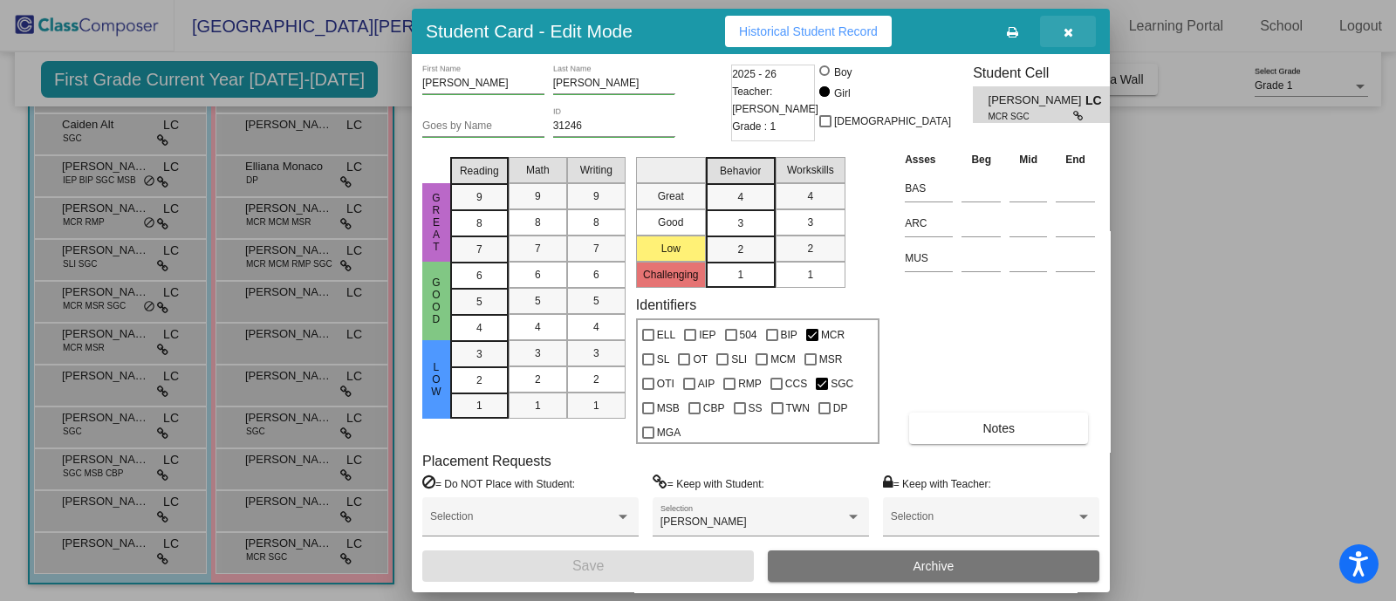
click at [1080, 40] on button "button" at bounding box center [1068, 31] width 56 height 31
